Goal: Transaction & Acquisition: Download file/media

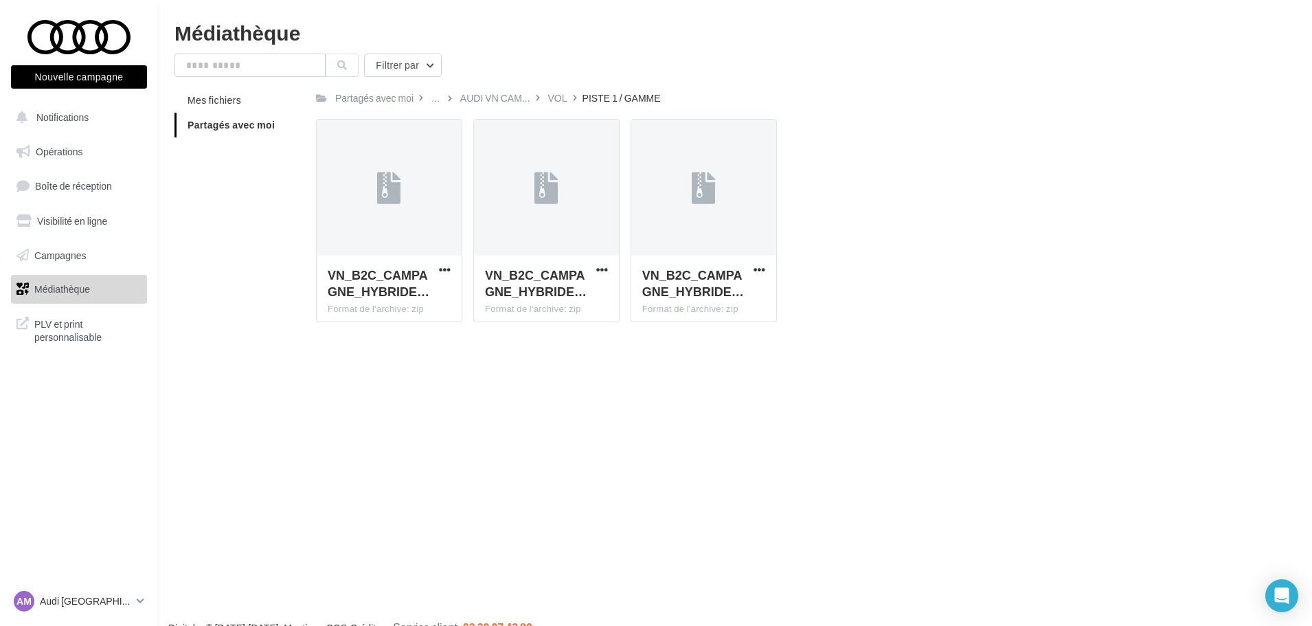
click at [246, 124] on span "Partagés avec moi" at bounding box center [231, 125] width 87 height 12
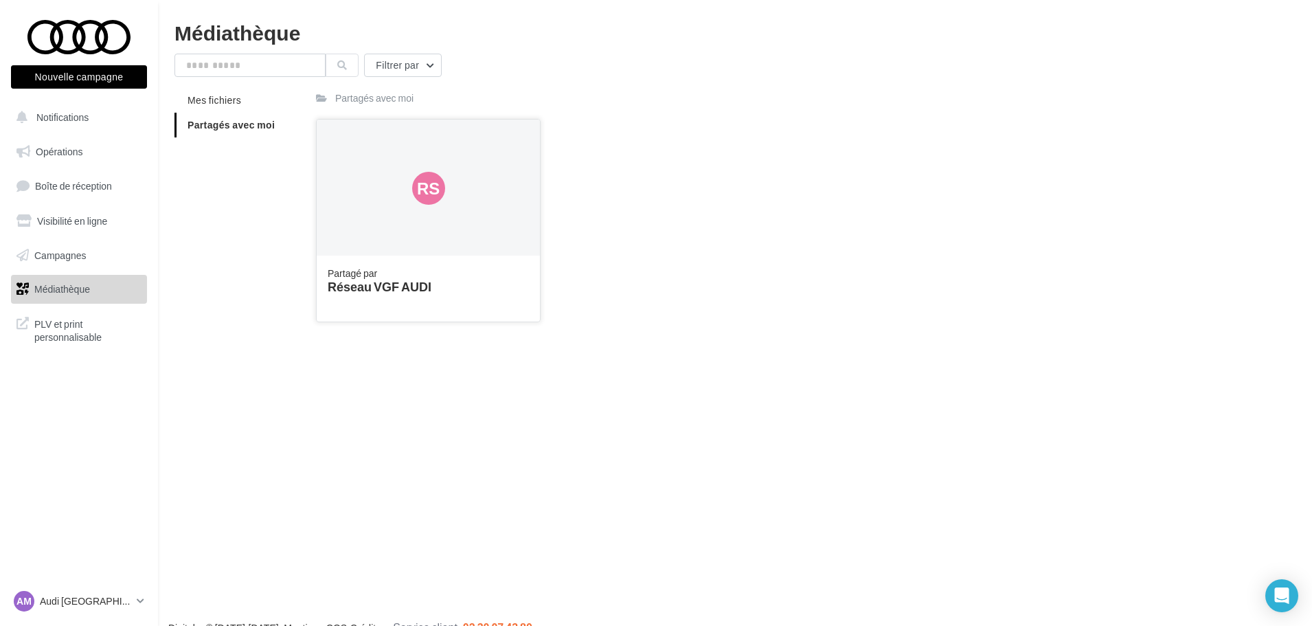
click at [389, 260] on div "Partagé par Réseau VGF AUDI" at bounding box center [428, 288] width 223 height 65
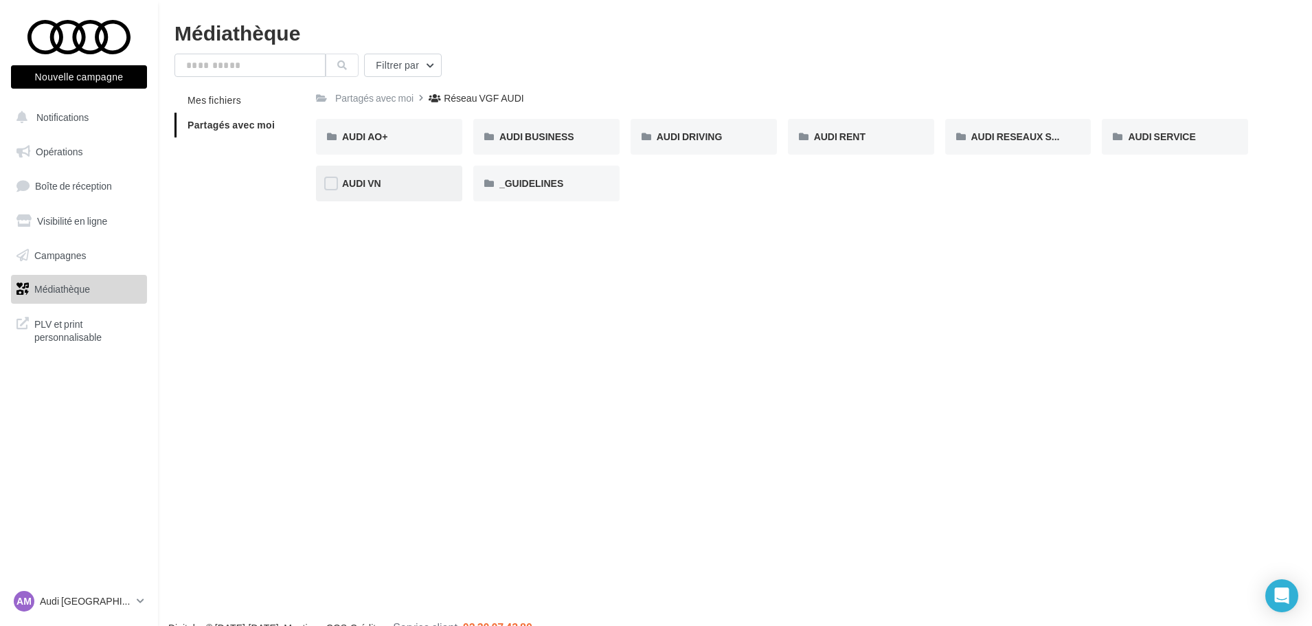
click at [390, 181] on div "AUDI VN" at bounding box center [389, 184] width 94 height 14
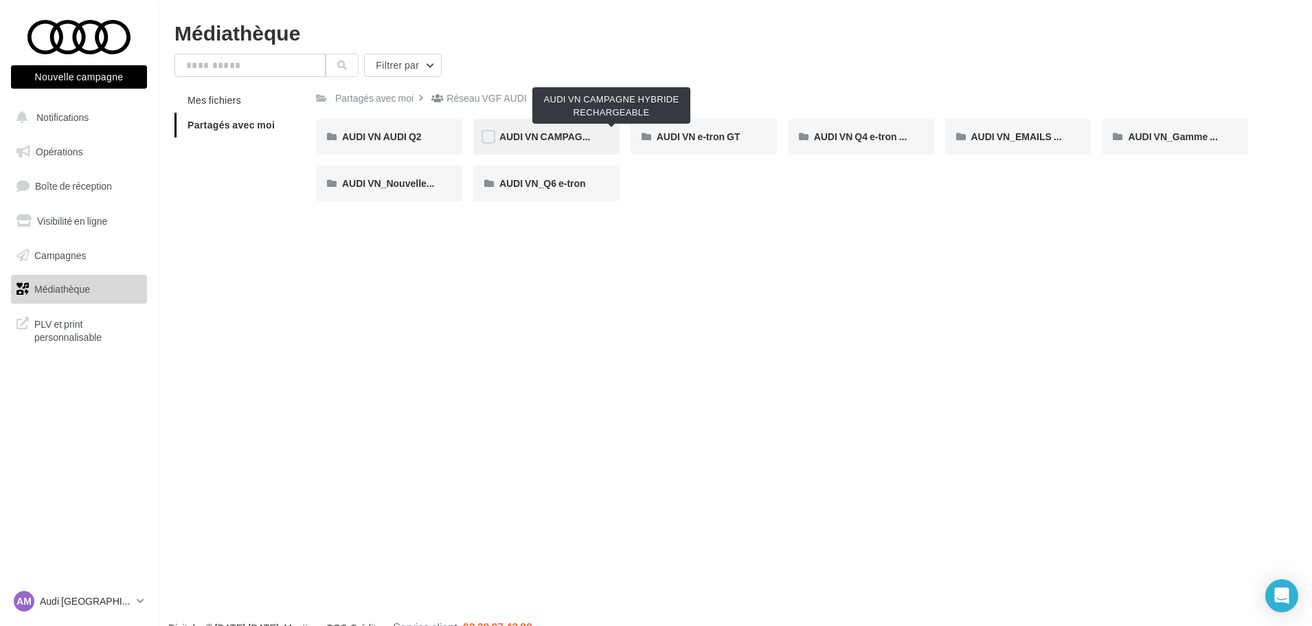
click at [579, 132] on span "AUDI VN CAMPAGNE HYBRIDE RECHARGEABLE" at bounding box center [612, 137] width 225 height 12
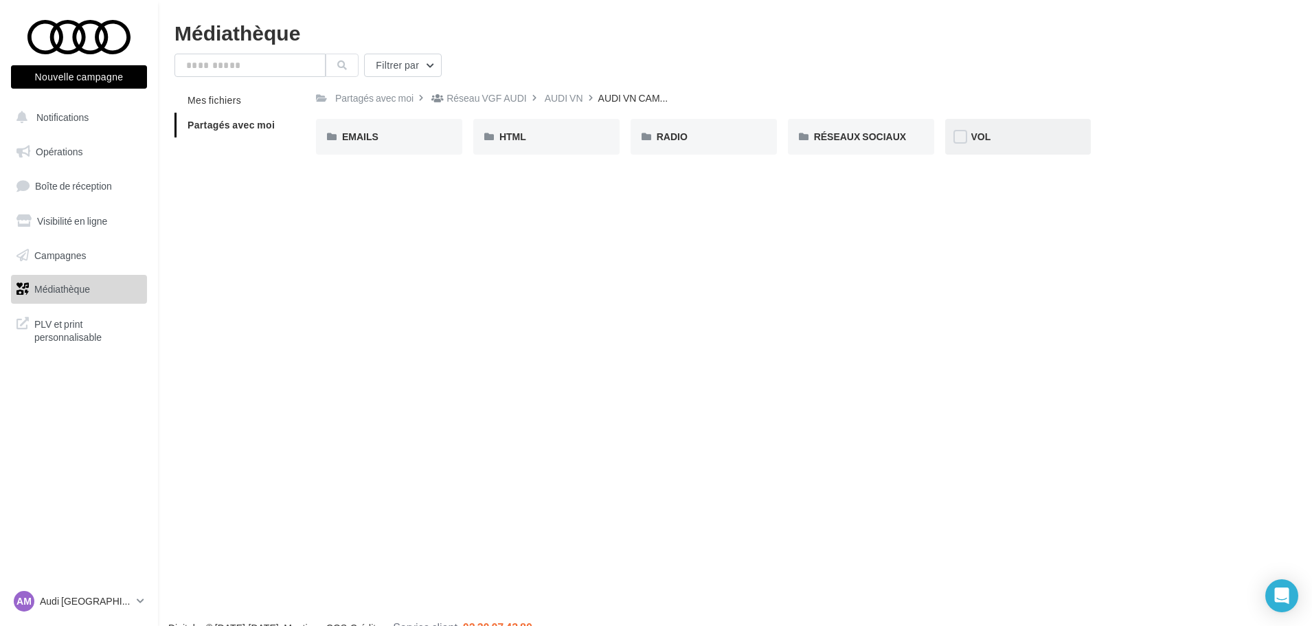
click at [1018, 138] on div "VOL" at bounding box center [1019, 137] width 94 height 14
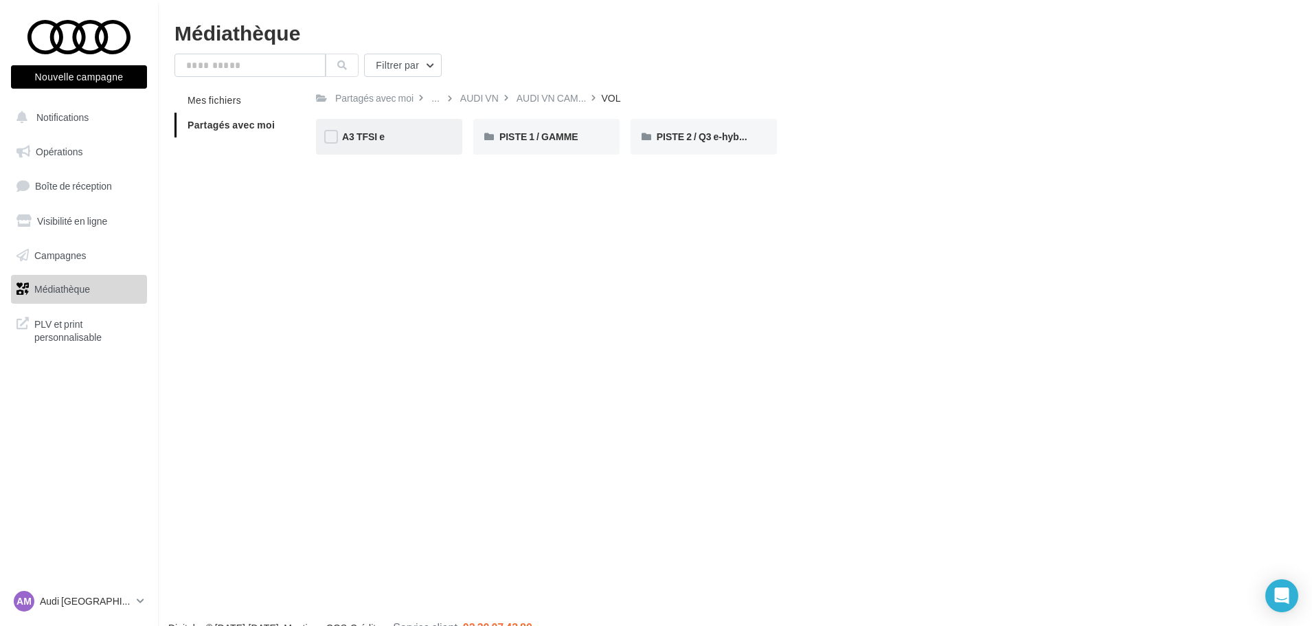
click at [440, 139] on div "A3 TFSI e" at bounding box center [389, 137] width 146 height 36
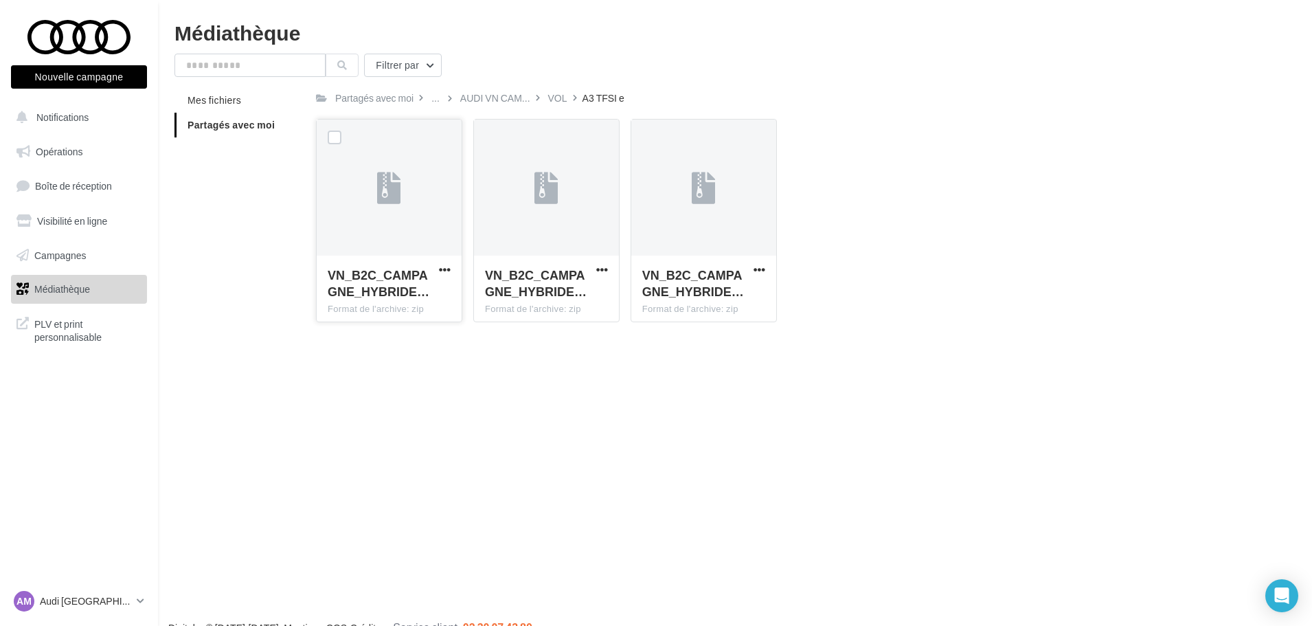
click at [456, 271] on div "VN_B2C_CAMPAGNE_HYBRIDE… Format de l'archive: zip" at bounding box center [389, 288] width 145 height 65
click at [449, 271] on span "button" at bounding box center [445, 270] width 12 height 12
click at [423, 296] on button "Télécharger" at bounding box center [384, 297] width 137 height 36
